Goal: Transaction & Acquisition: Purchase product/service

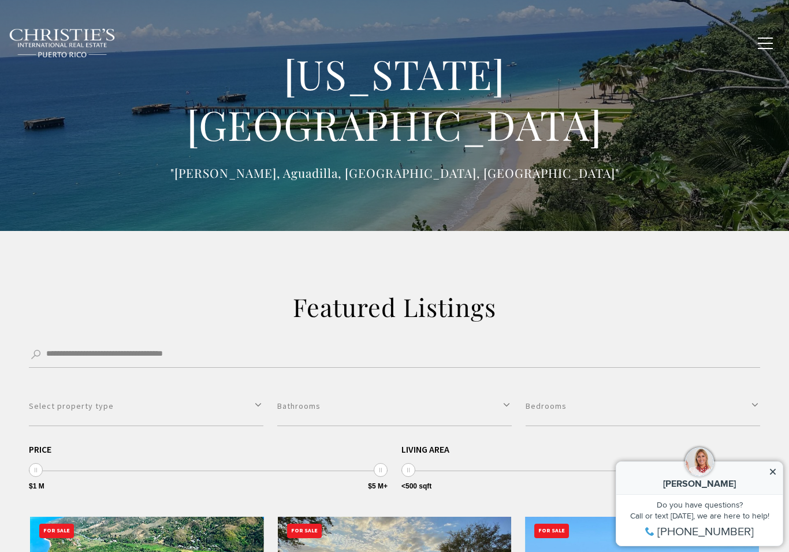
type input "**********"
type input "*********"
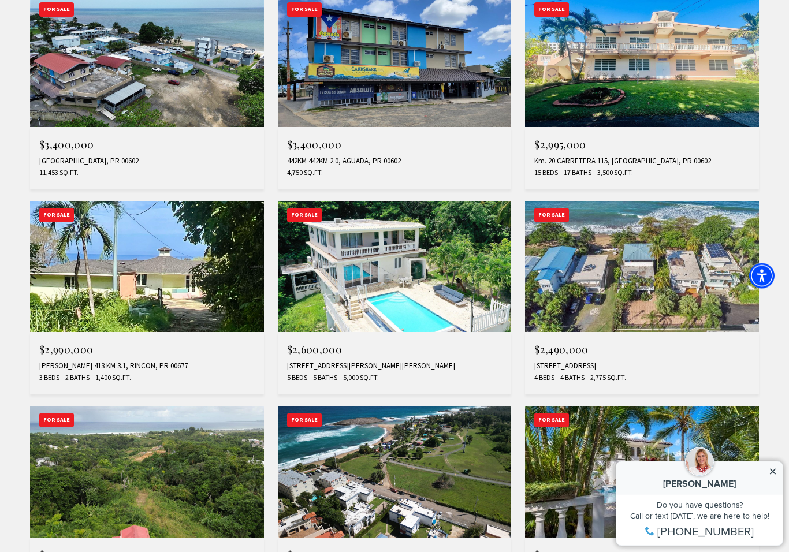
scroll to position [715, 0]
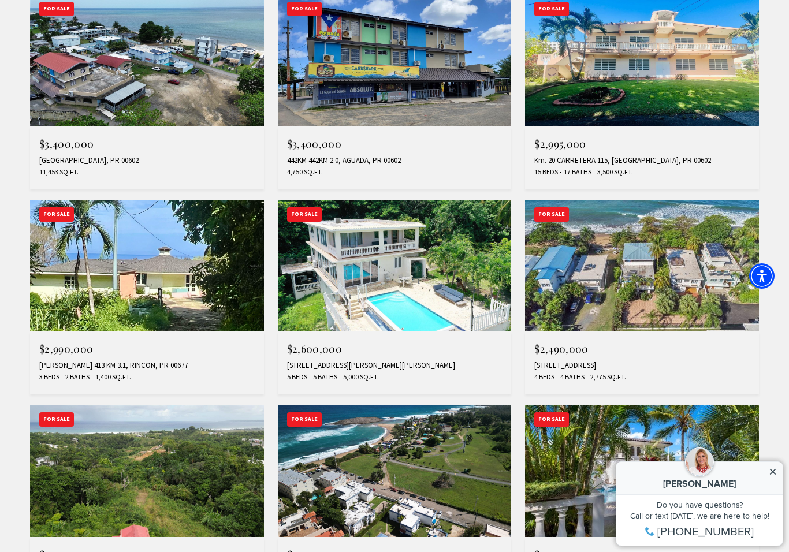
click at [98, 274] on img at bounding box center [147, 266] width 234 height 132
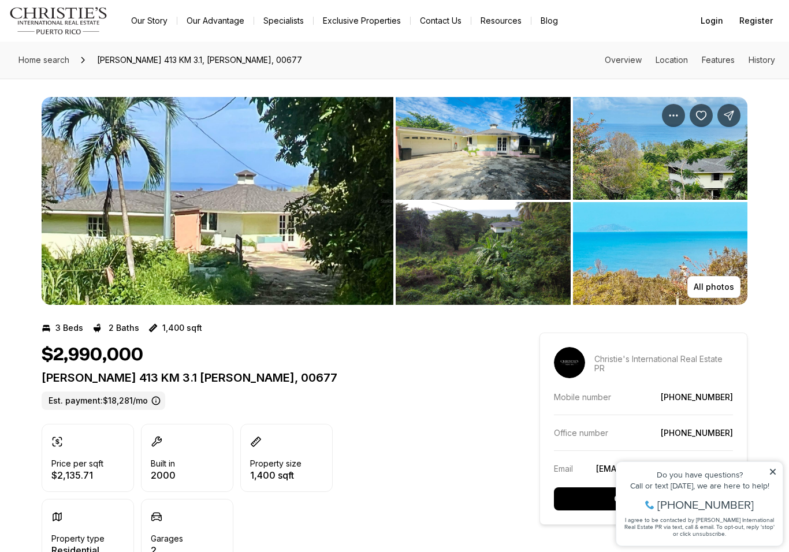
click at [100, 261] on img "View image gallery" at bounding box center [218, 201] width 352 height 208
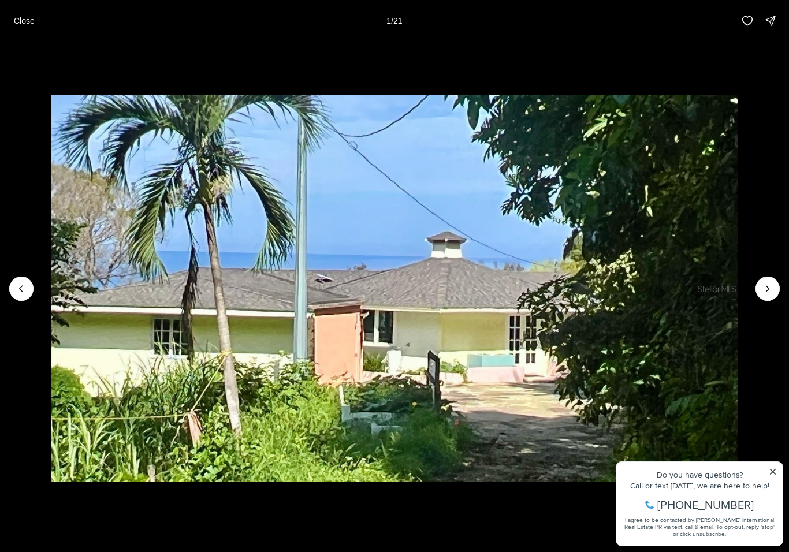
click at [738, 482] on img "1 of 21" at bounding box center [394, 288] width 687 height 386
click at [738, 481] on img "1 of 21" at bounding box center [394, 288] width 687 height 386
click at [738, 482] on img "1 of 21" at bounding box center [394, 288] width 687 height 386
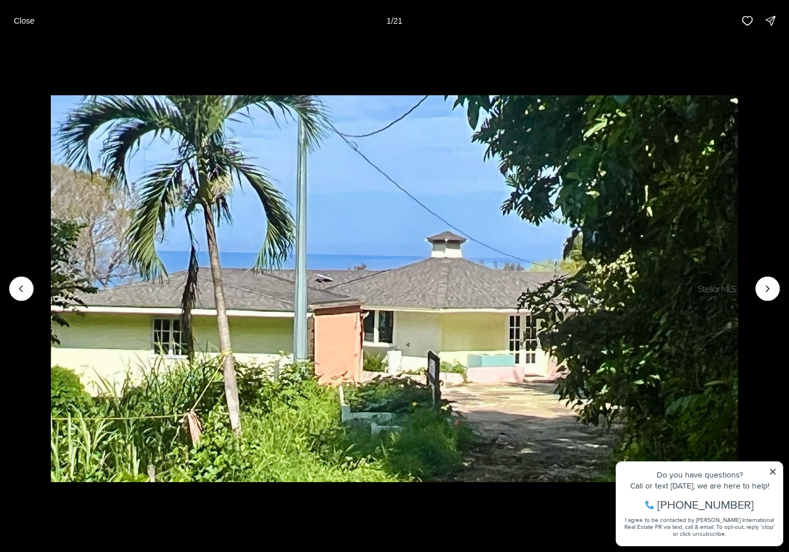
click at [775, 293] on button "Next slide" at bounding box center [768, 289] width 24 height 24
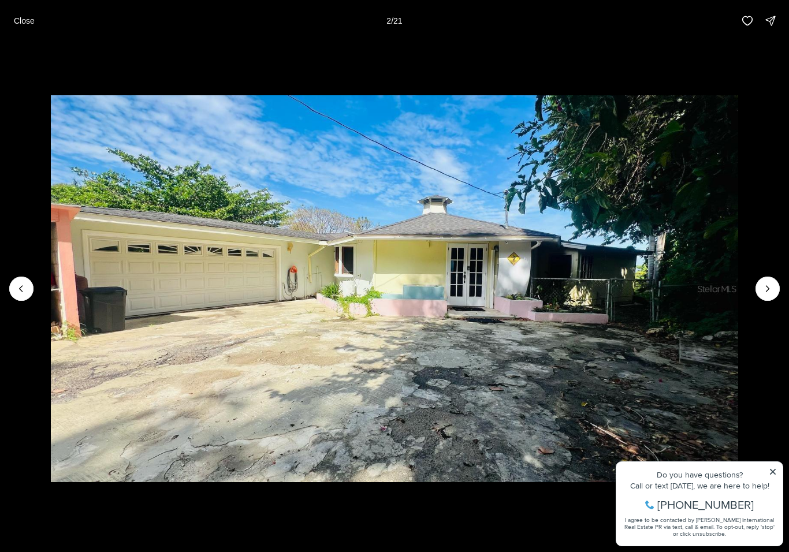
click at [761, 301] on button "Next slide" at bounding box center [768, 289] width 24 height 24
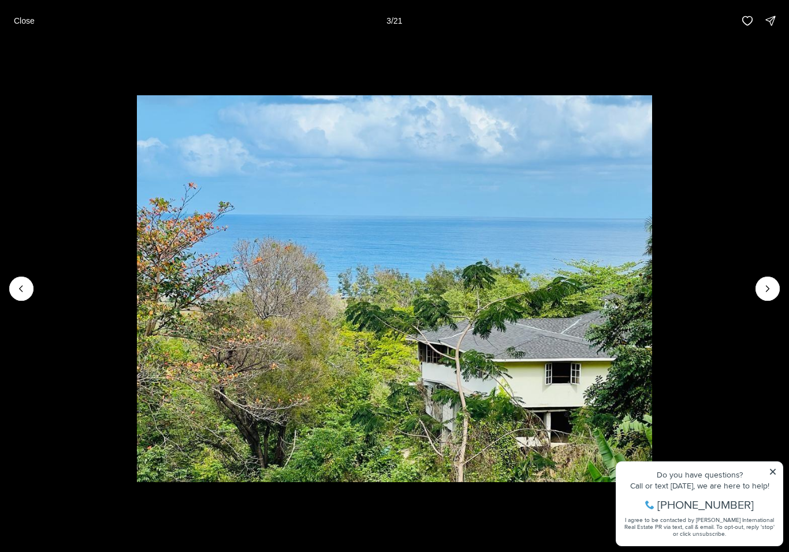
click at [767, 291] on icon "Next slide" at bounding box center [768, 289] width 12 height 12
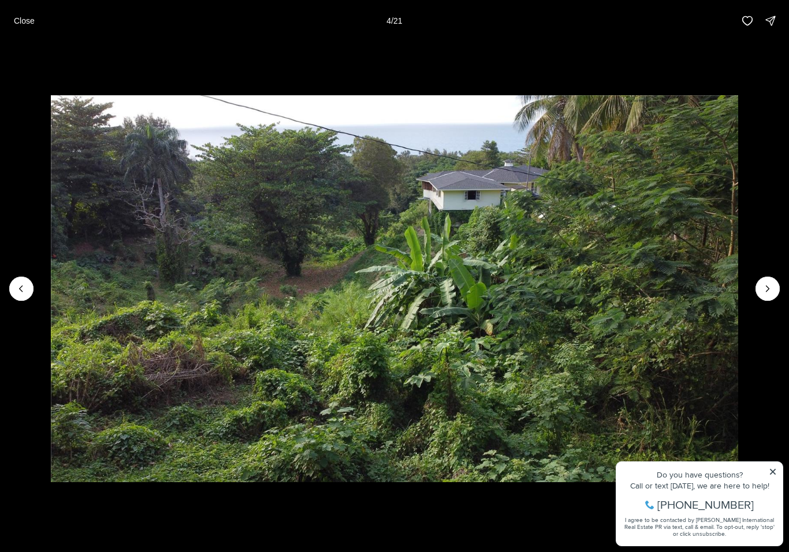
click at [759, 297] on button "Next slide" at bounding box center [768, 289] width 24 height 24
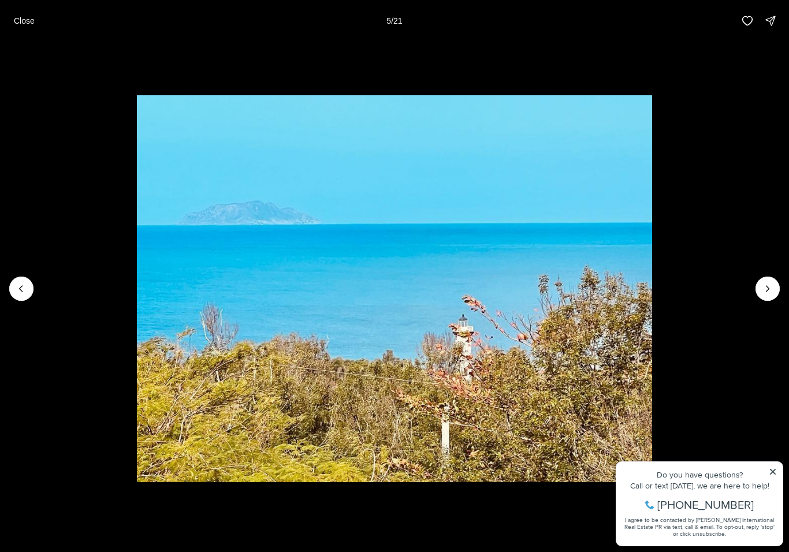
click at [758, 291] on button "Next slide" at bounding box center [768, 289] width 24 height 24
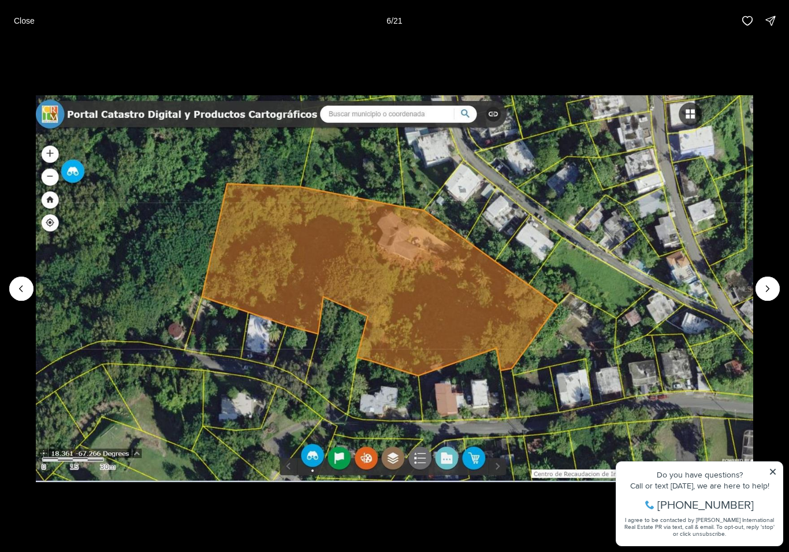
click at [753, 278] on img "6 of 21" at bounding box center [394, 288] width 717 height 386
click at [767, 291] on icon "Next slide" at bounding box center [768, 289] width 12 height 12
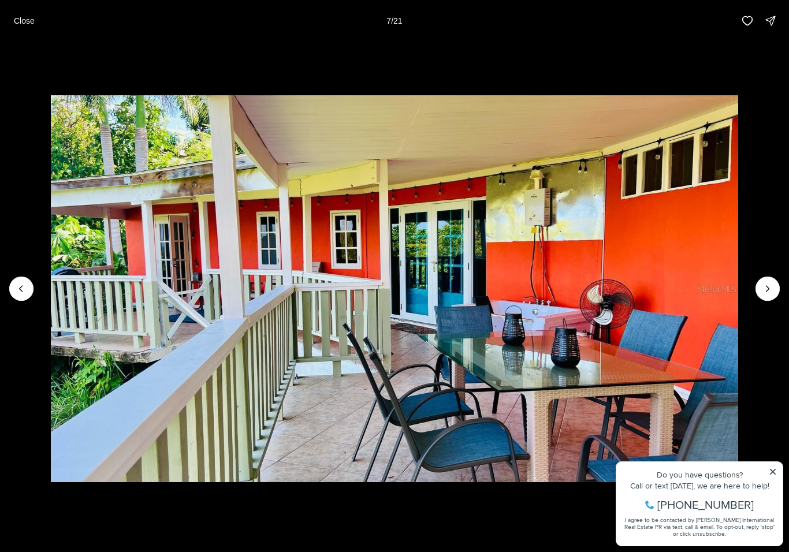
click at [738, 280] on img "7 of 21" at bounding box center [394, 288] width 687 height 386
click at [769, 287] on button "Next slide" at bounding box center [768, 289] width 24 height 24
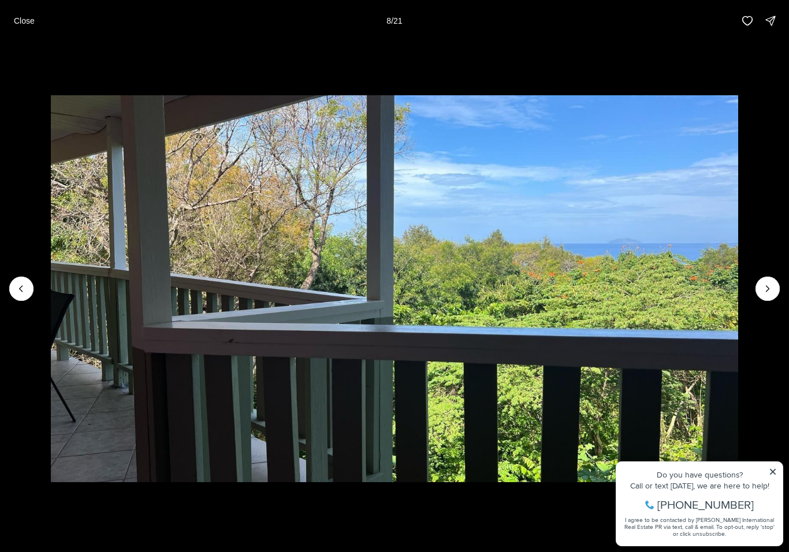
click at [738, 284] on img "8 of 21" at bounding box center [394, 288] width 687 height 386
click at [768, 294] on icon "Next slide" at bounding box center [768, 289] width 12 height 12
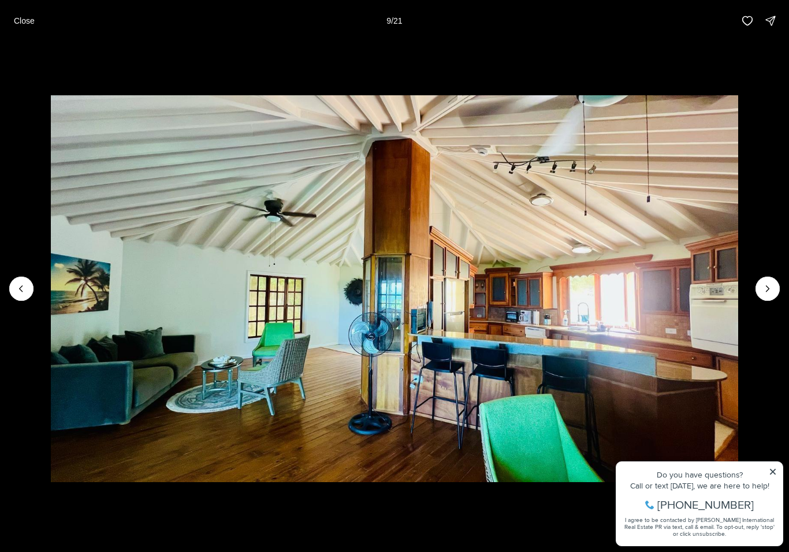
click at [738, 283] on img "9 of 21" at bounding box center [394, 288] width 687 height 386
click at [765, 292] on icon "Next slide" at bounding box center [768, 289] width 12 height 12
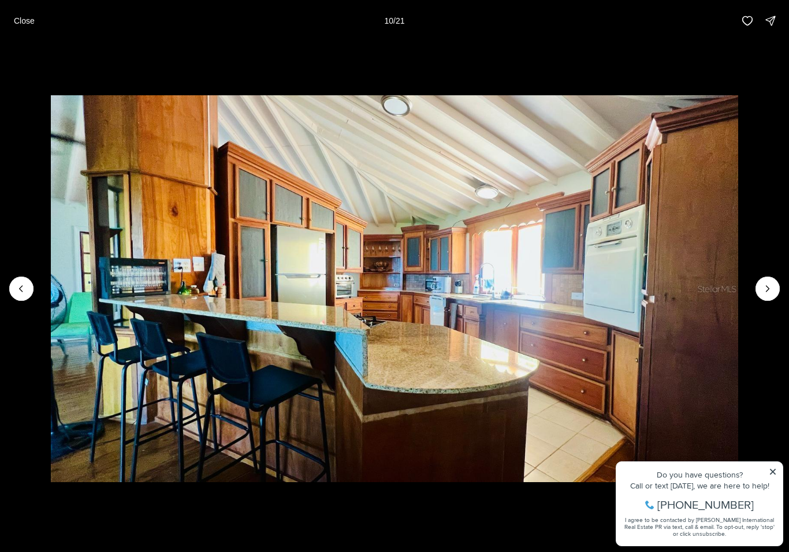
click at [738, 292] on img "10 of 21" at bounding box center [394, 288] width 687 height 386
click at [765, 288] on button "Next slide" at bounding box center [768, 289] width 24 height 24
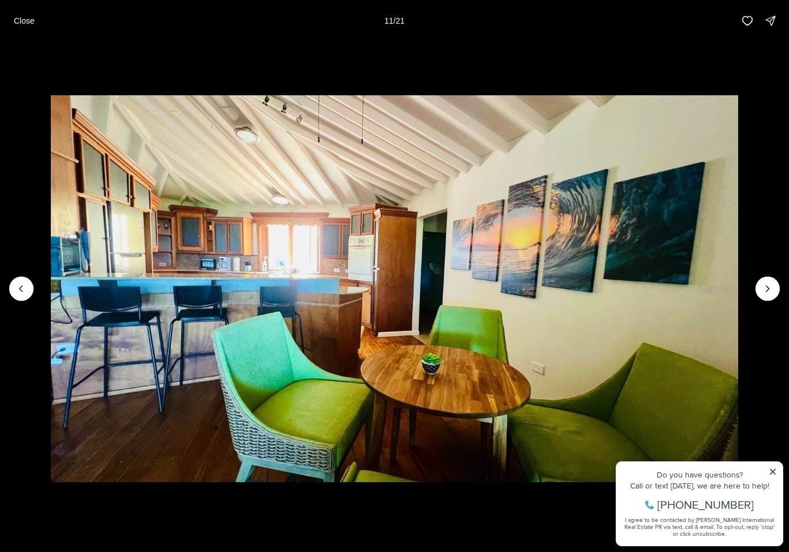
click at [31, 31] on button "Close" at bounding box center [24, 20] width 35 height 23
